Goal: Use online tool/utility: Utilize a website feature to perform a specific function

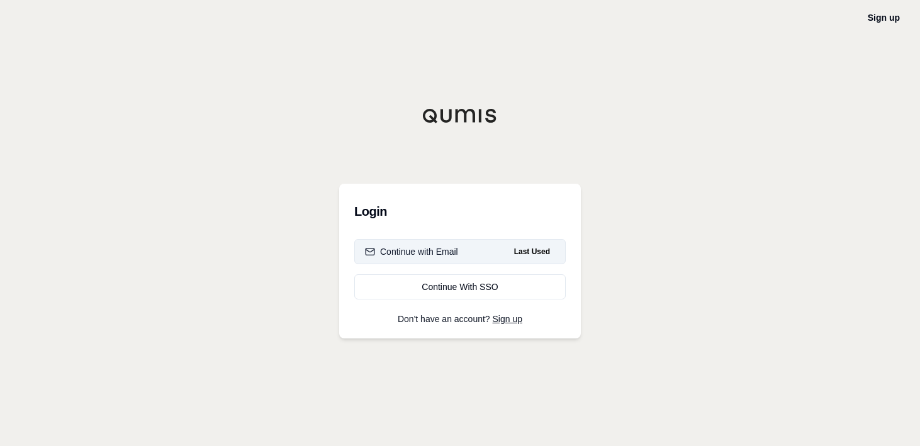
click at [448, 252] on div "Continue with Email" at bounding box center [411, 251] width 93 height 13
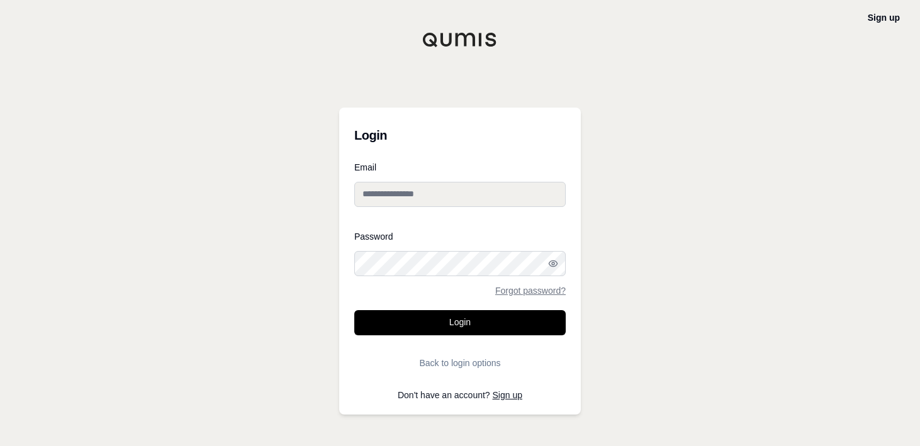
type input "**********"
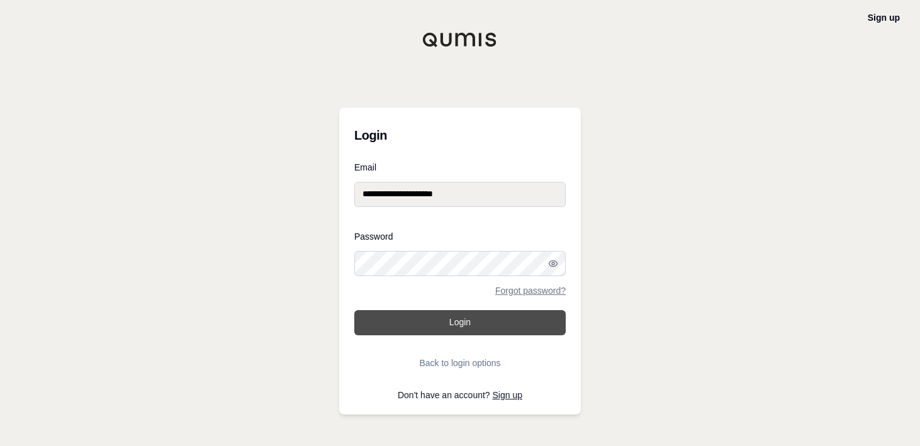
click at [442, 319] on button "Login" at bounding box center [459, 322] width 211 height 25
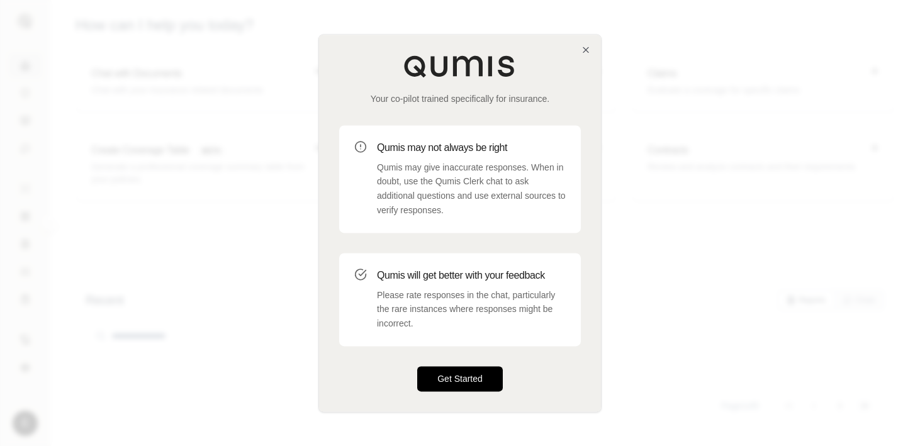
click at [503, 368] on div "Get Started" at bounding box center [460, 378] width 242 height 25
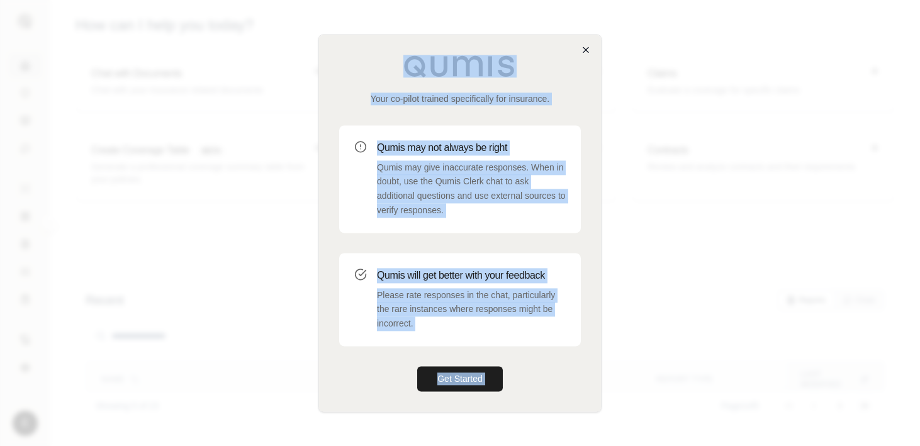
click at [582, 50] on div "Your co-pilot trained specifically for insurance. Qumis may not always be right…" at bounding box center [459, 223] width 283 height 378
click at [586, 52] on icon "button" at bounding box center [586, 50] width 10 height 10
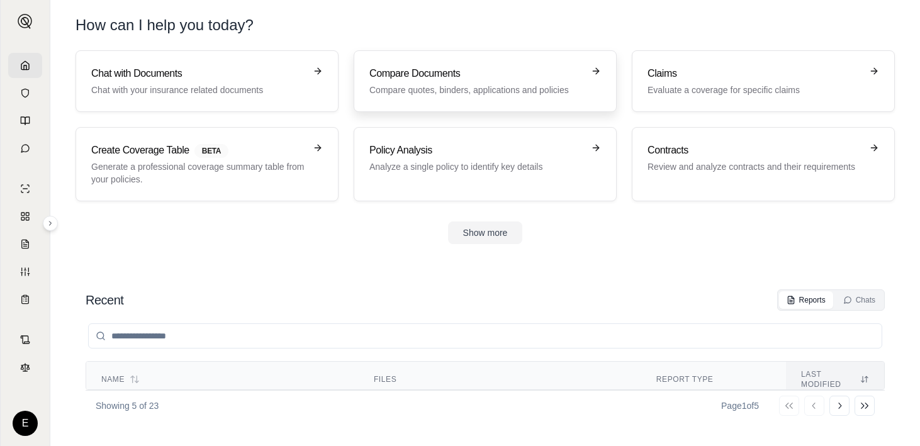
click at [493, 72] on h3 "Compare Documents" at bounding box center [476, 73] width 214 height 15
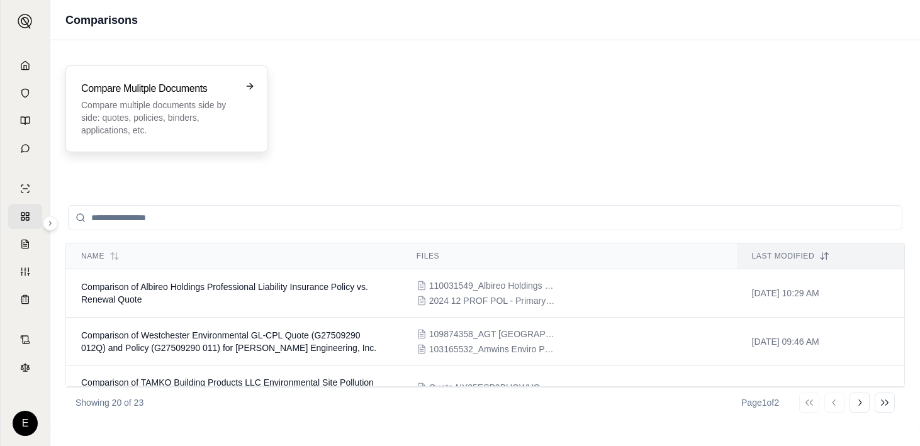
click at [223, 82] on h3 "Compare Mulitple Documents" at bounding box center [158, 88] width 154 height 15
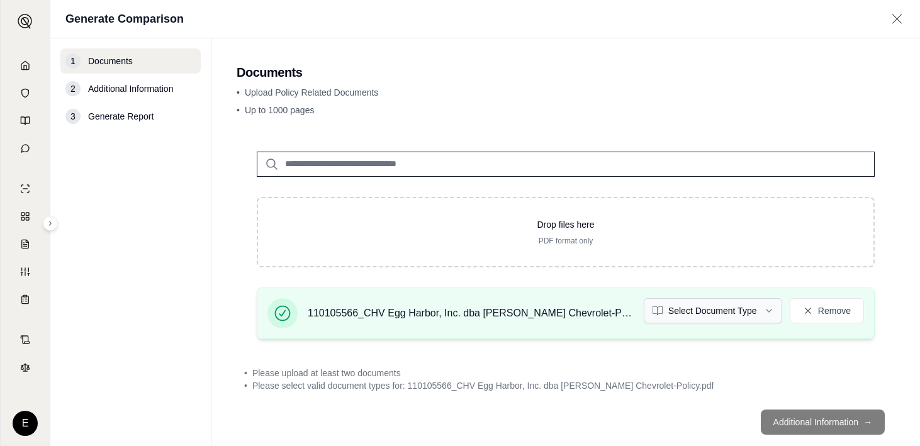
click at [756, 313] on html "E Generate Comparison 1 Documents 2 Additional Information 3 Generate Report Do…" at bounding box center [460, 223] width 920 height 446
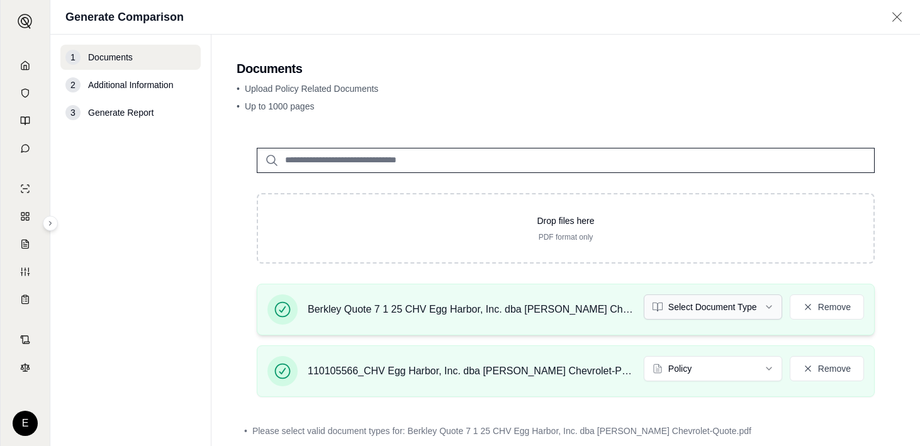
click at [744, 307] on html "E Generate Comparison 1 Documents 2 Additional Information 3 Generate Report Do…" at bounding box center [460, 223] width 920 height 446
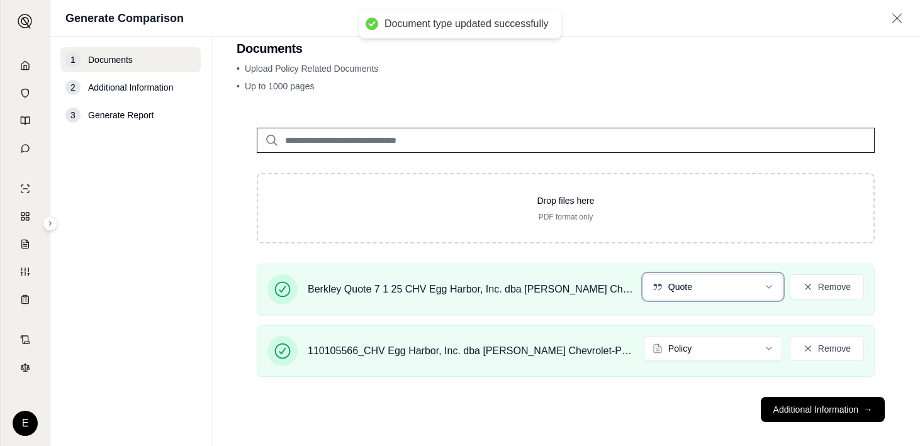
scroll to position [34, 0]
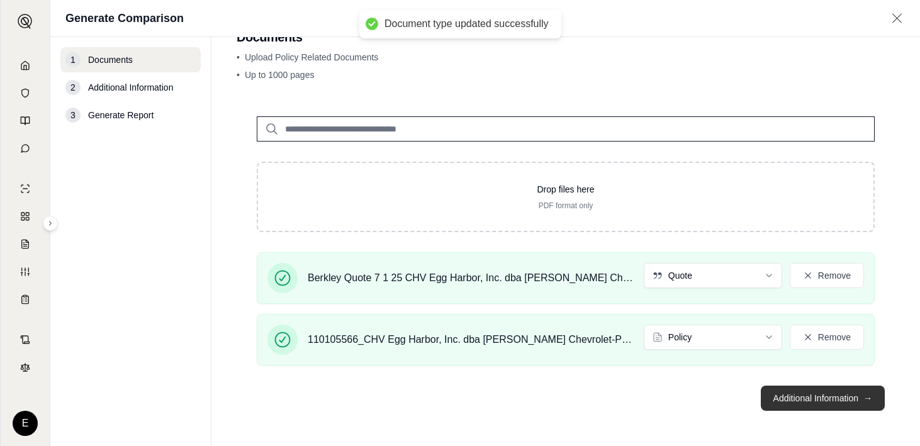
click at [786, 405] on button "Additional Information →" at bounding box center [823, 398] width 124 height 25
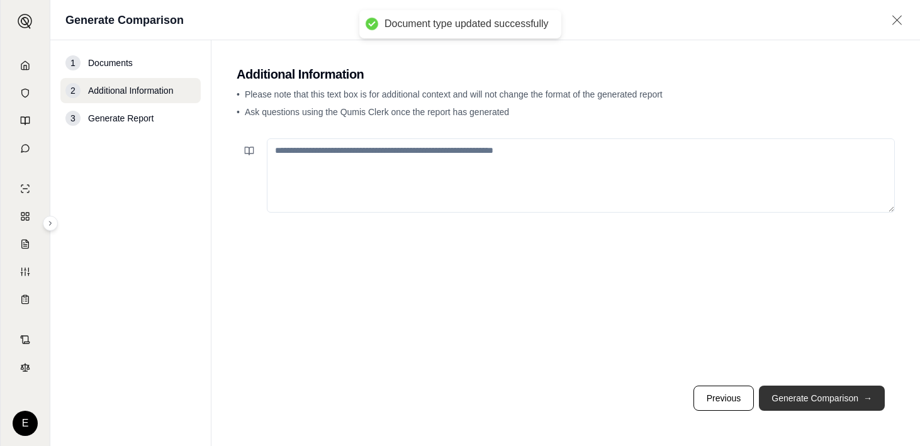
scroll to position [0, 0]
click at [795, 402] on button "Generate Comparison →" at bounding box center [822, 398] width 126 height 25
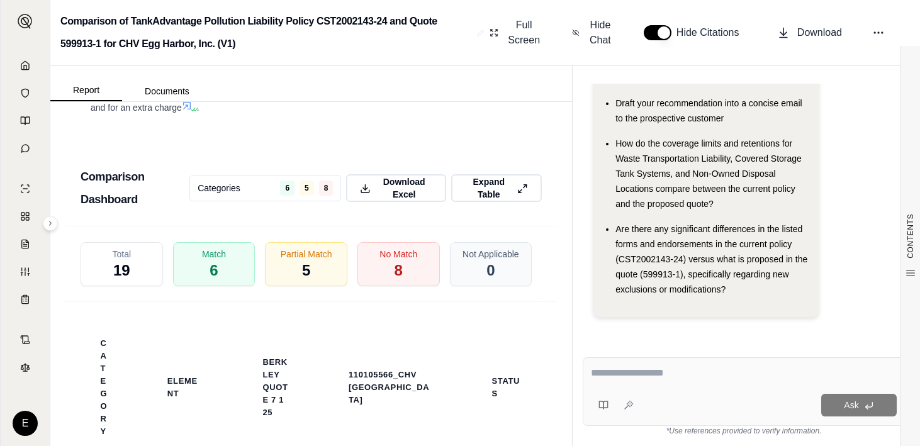
scroll to position [3334, 0]
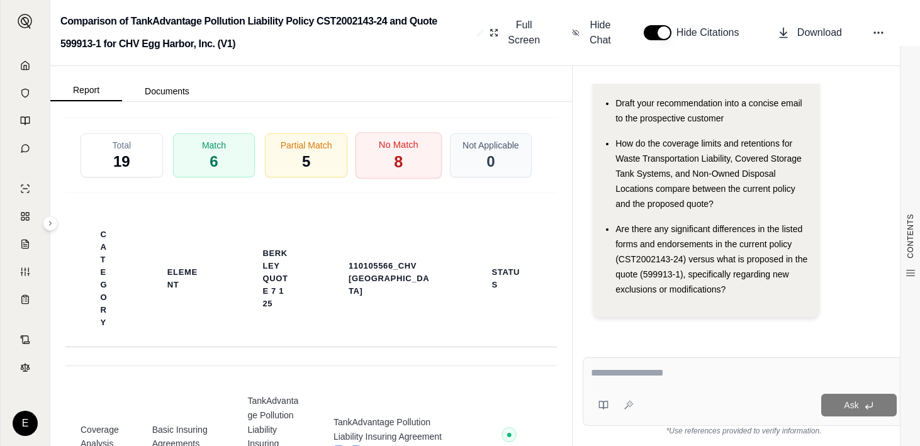
click at [369, 179] on div "No Match 8" at bounding box center [398, 155] width 86 height 47
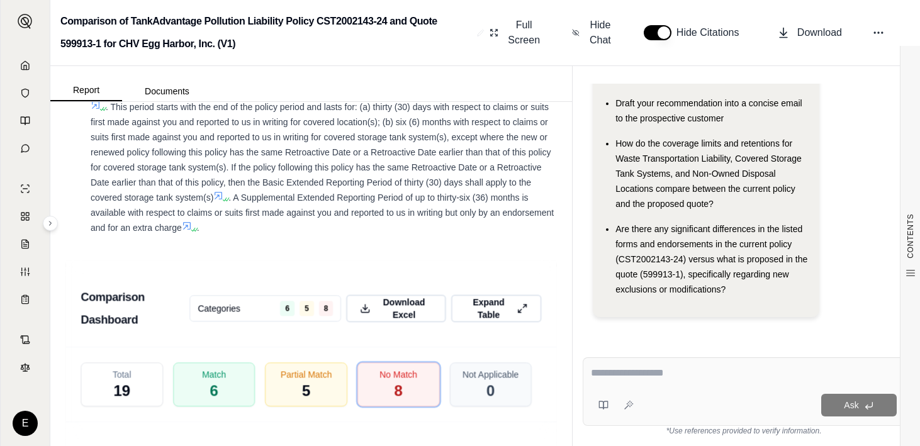
scroll to position [3232, 0]
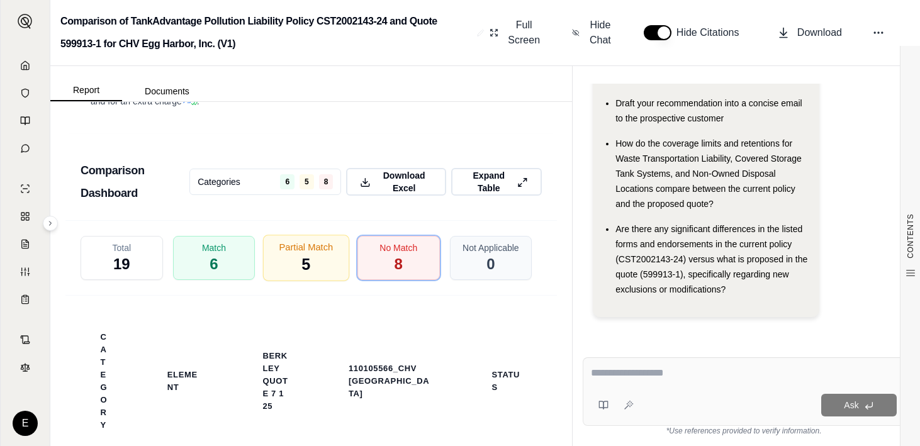
click at [315, 281] on div "Partial Match 5" at bounding box center [306, 258] width 86 height 47
click at [376, 281] on div "No Match 8" at bounding box center [398, 258] width 86 height 47
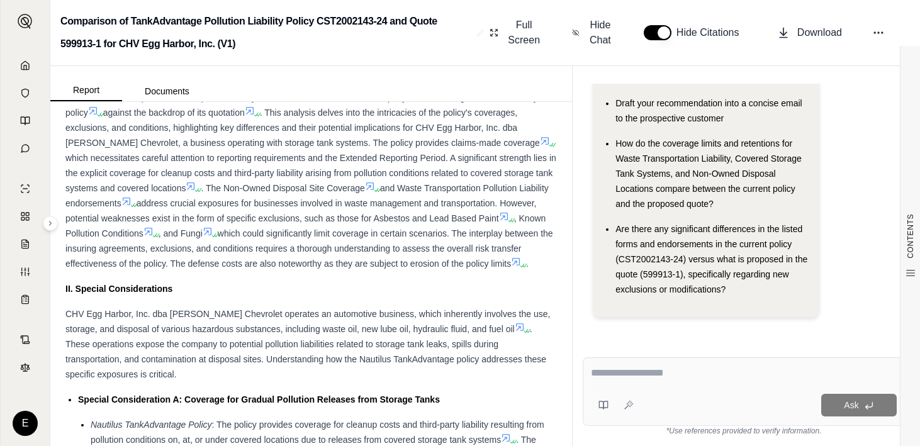
scroll to position [0, 0]
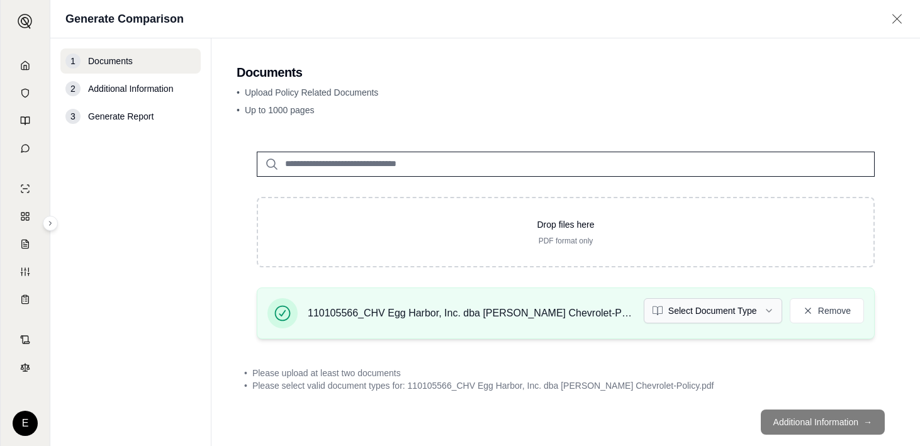
click at [735, 301] on html "E Generate Comparison 1 Documents 2 Additional Information 3 Generate Report Do…" at bounding box center [460, 223] width 920 height 446
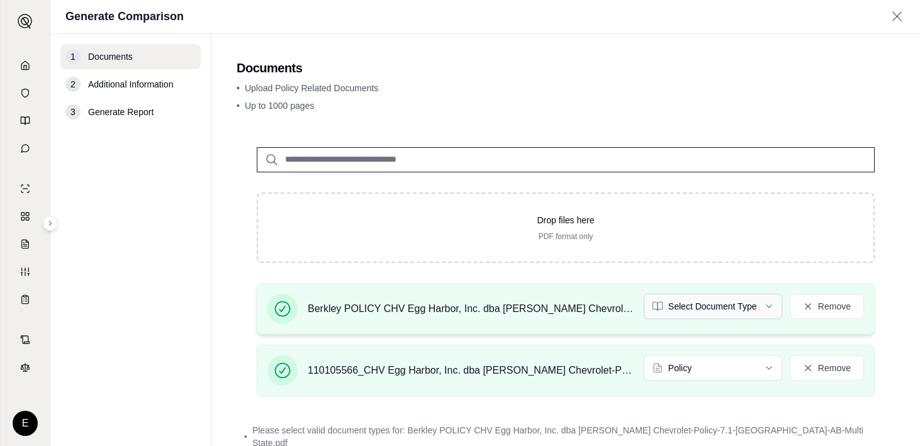
click at [743, 305] on html "E Generate Comparison 1 Documents 2 Additional Information 3 Generate Report Do…" at bounding box center [460, 223] width 920 height 446
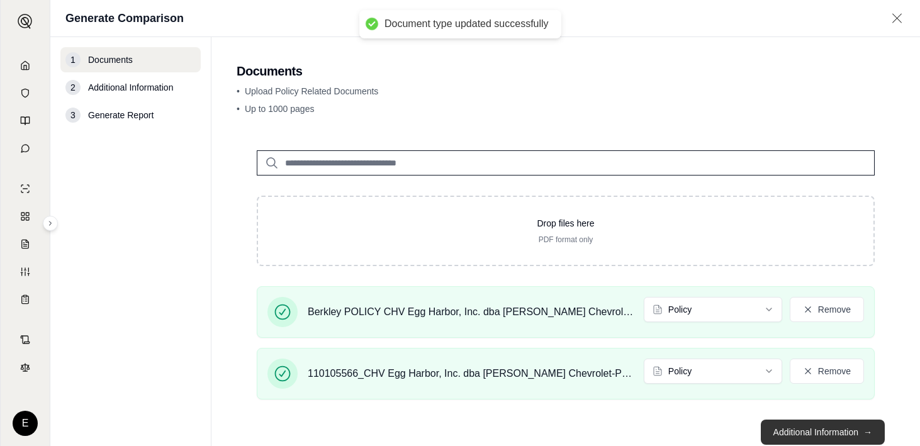
click at [813, 433] on button "Additional Information →" at bounding box center [823, 432] width 124 height 25
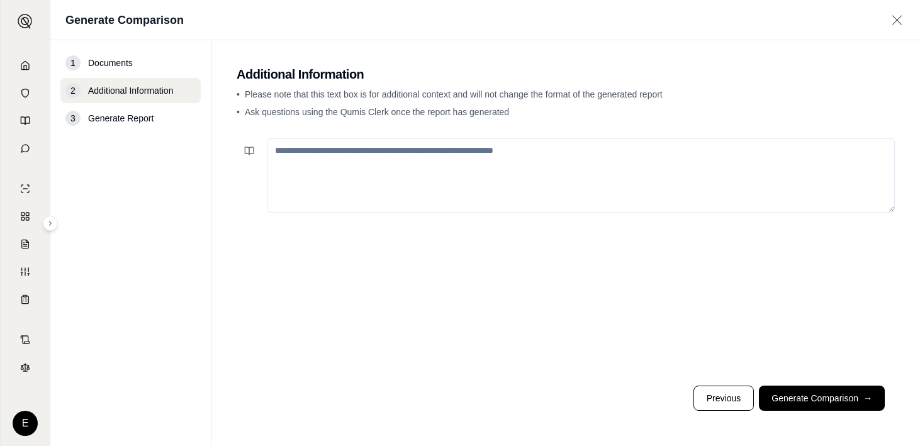
click at [515, 162] on textarea at bounding box center [581, 175] width 628 height 74
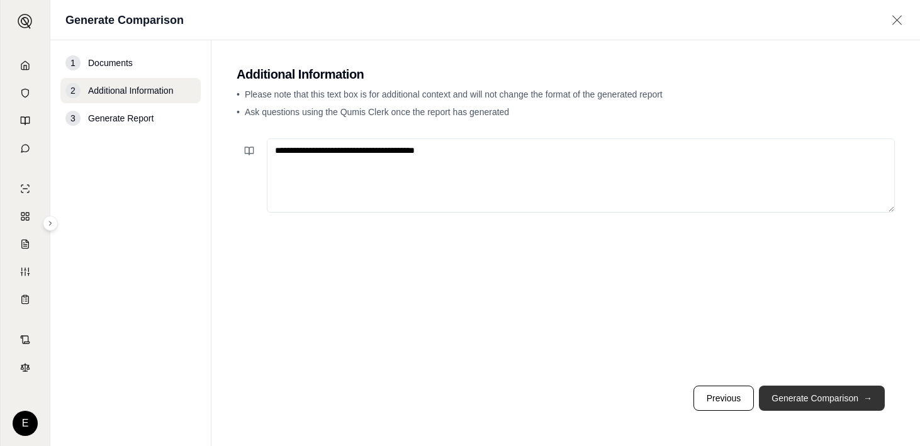
type textarea "**********"
click at [788, 404] on button "Generate Comparison →" at bounding box center [822, 398] width 126 height 25
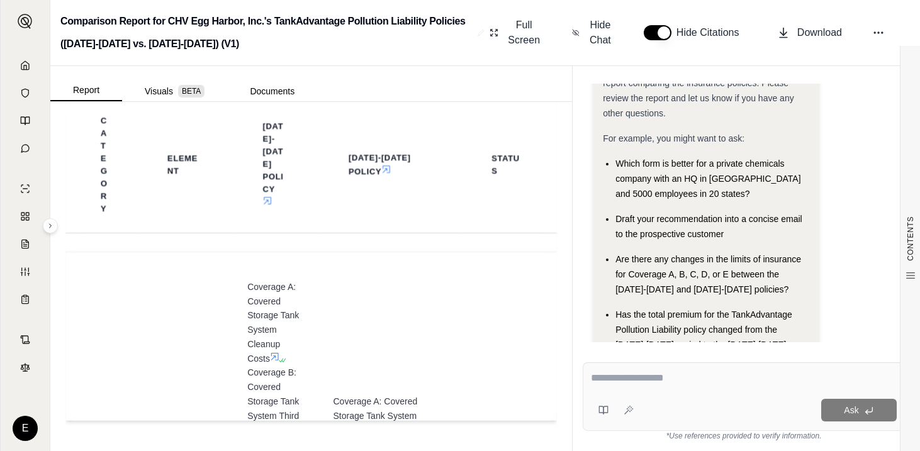
scroll to position [2605, 0]
